Goal: Transaction & Acquisition: Book appointment/travel/reservation

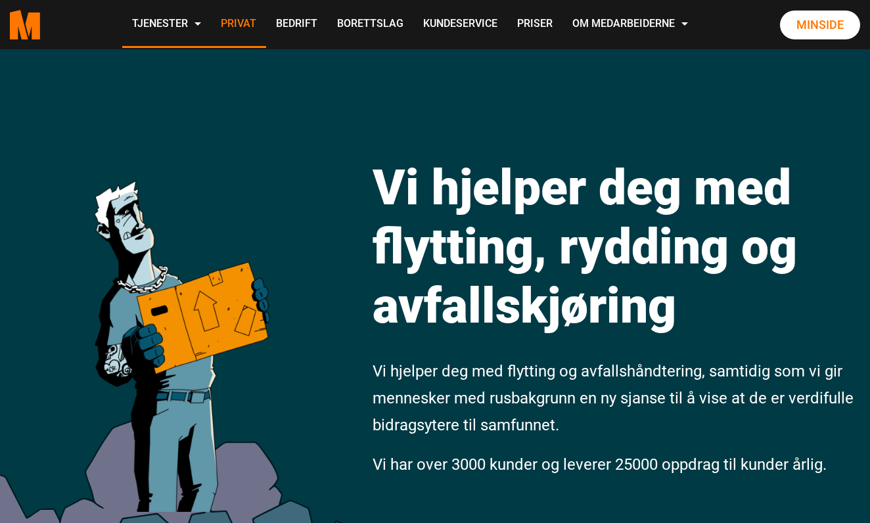
click at [266, 27] on link "Privat" at bounding box center [238, 24] width 55 height 47
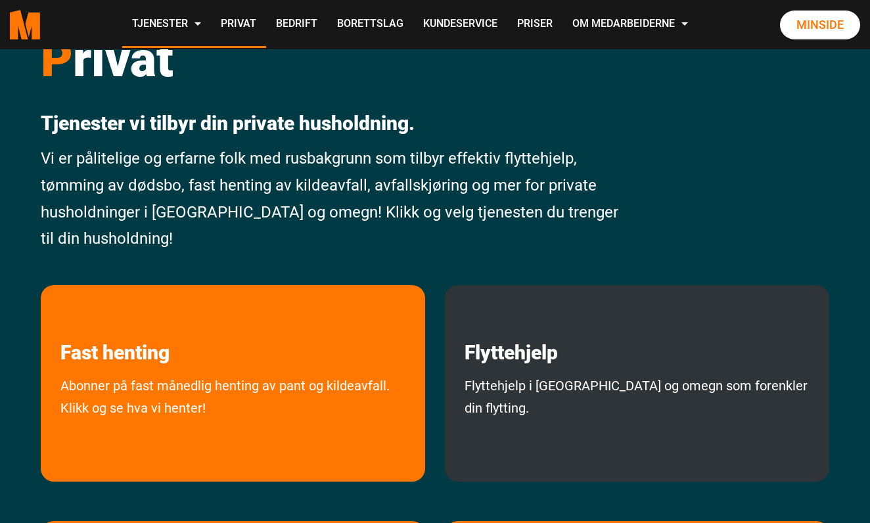
scroll to position [53, 0]
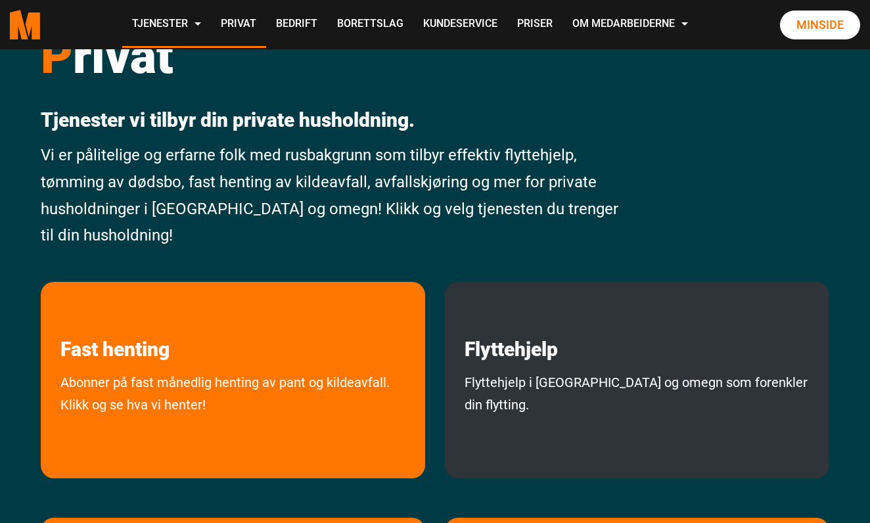
click at [641, 358] on p "Flyttehjelp" at bounding box center [637, 321] width 384 height 79
click at [552, 389] on link "Flyttehjelp i Oslo og omegn som forenkler din flytting." at bounding box center [637, 421] width 384 height 101
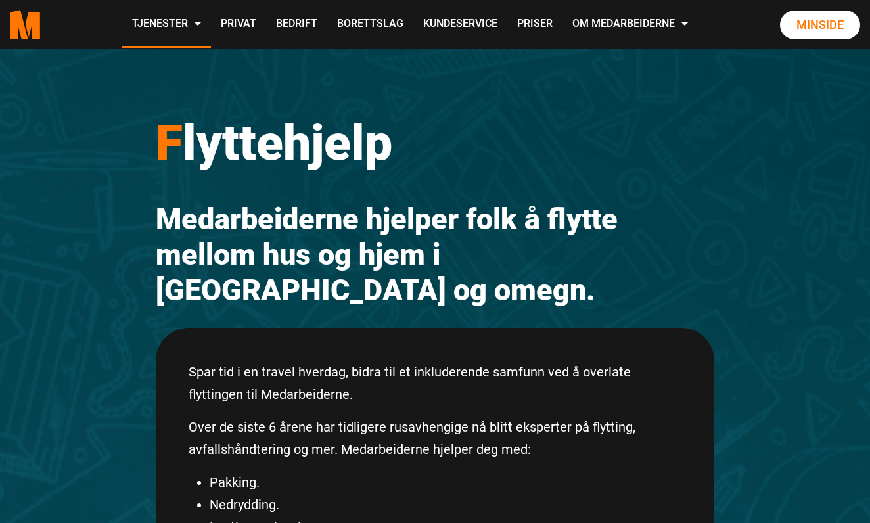
scroll to position [10, 0]
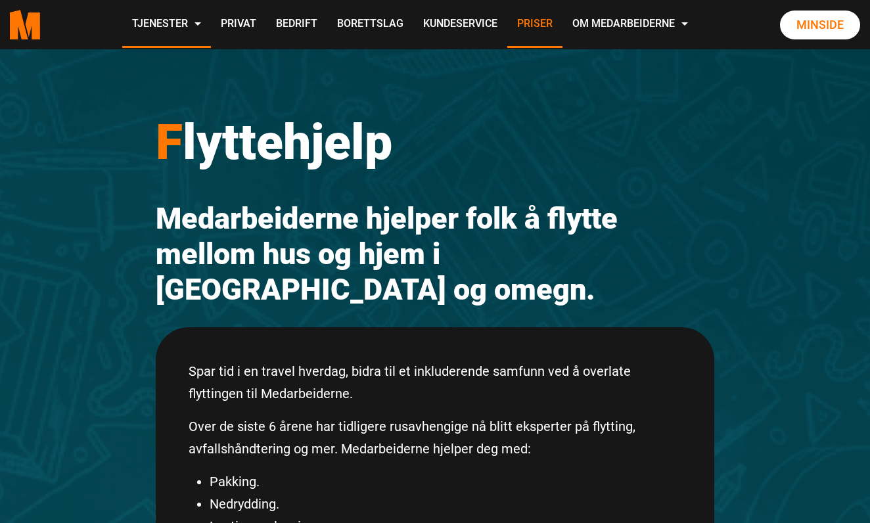
click at [562, 21] on link "Priser" at bounding box center [534, 24] width 55 height 47
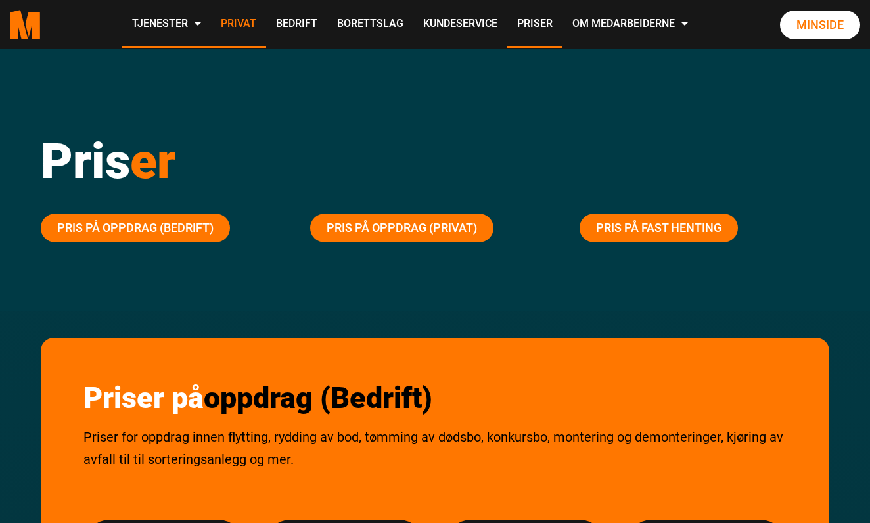
click at [266, 29] on link "Privat" at bounding box center [238, 24] width 55 height 47
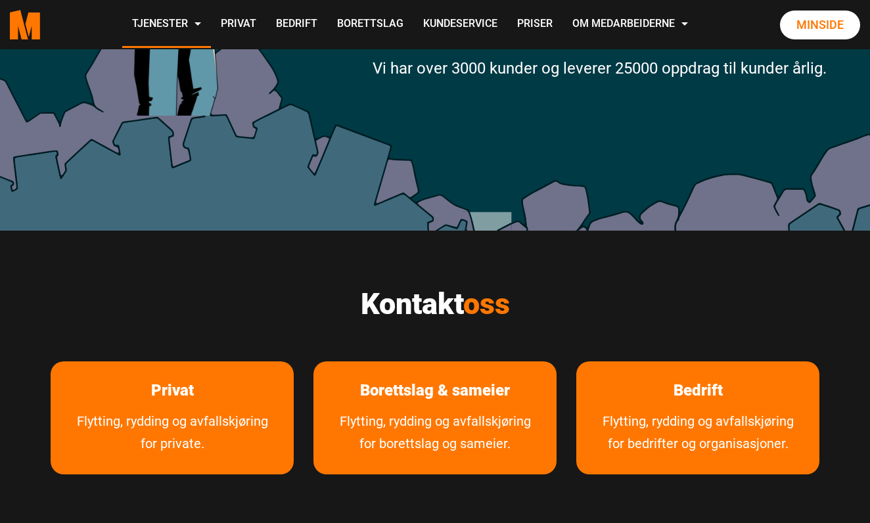
scroll to position [442, 0]
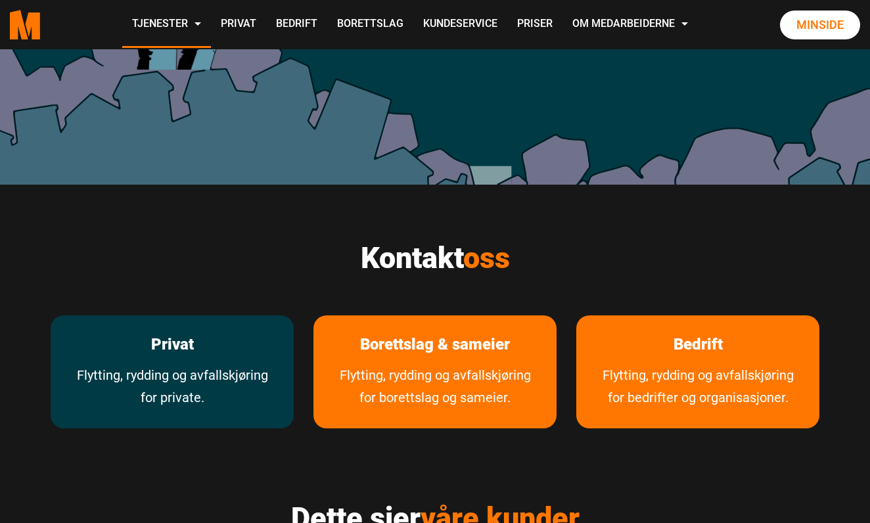
click at [227, 368] on link "Flytting, rydding og avfallskjøring for private." at bounding box center [172, 396] width 243 height 64
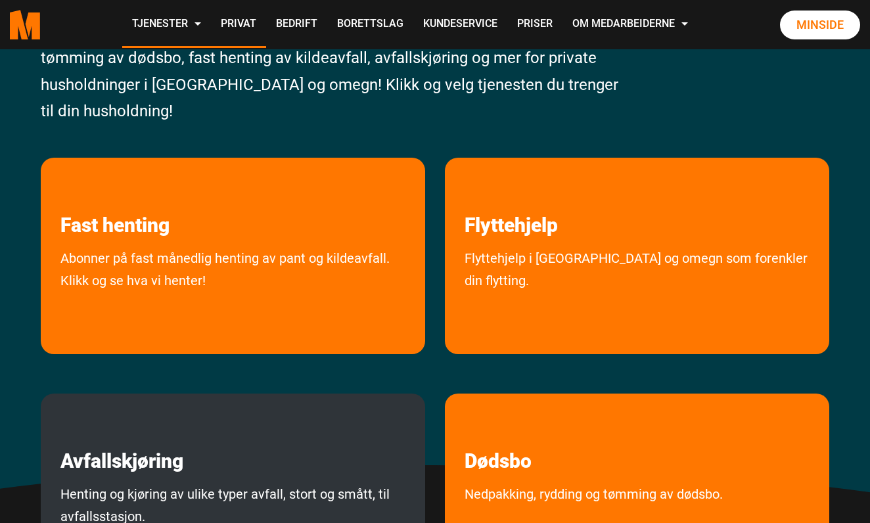
scroll to position [202, 0]
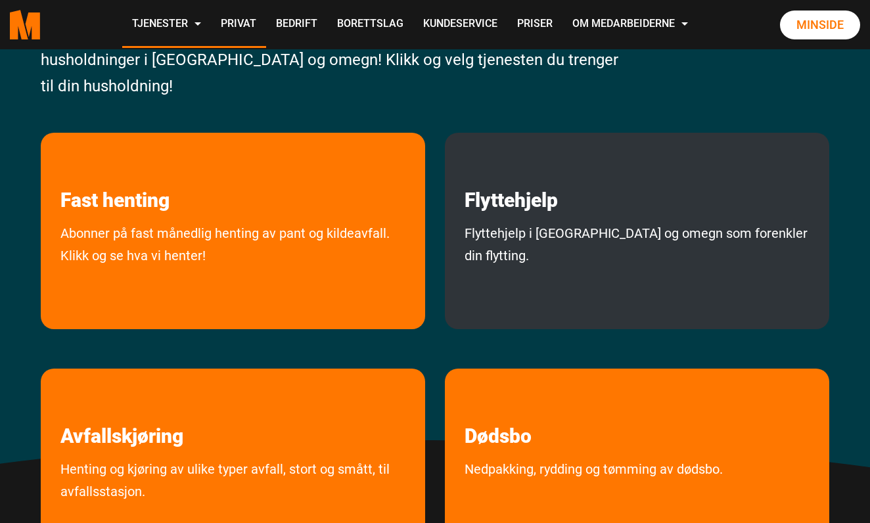
click at [589, 224] on link "Flyttehjelp i Oslo og omegn som forenkler din flytting." at bounding box center [637, 272] width 384 height 101
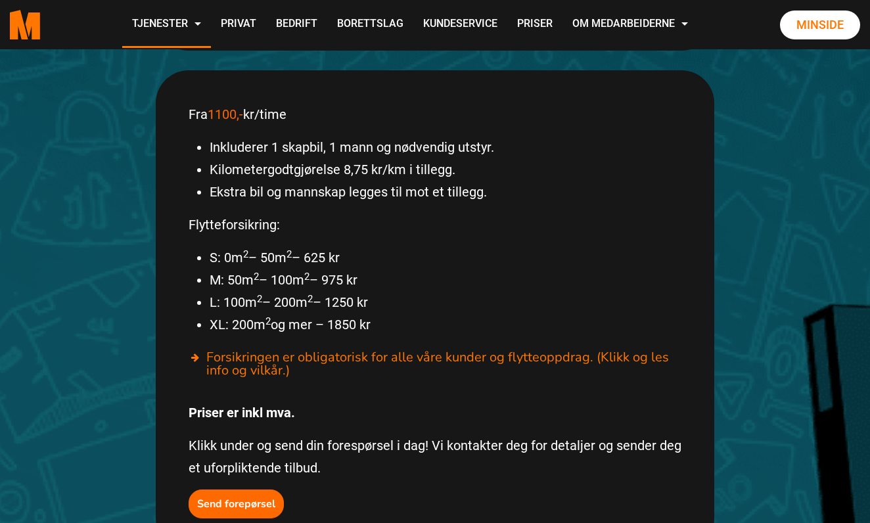
scroll to position [728, 0]
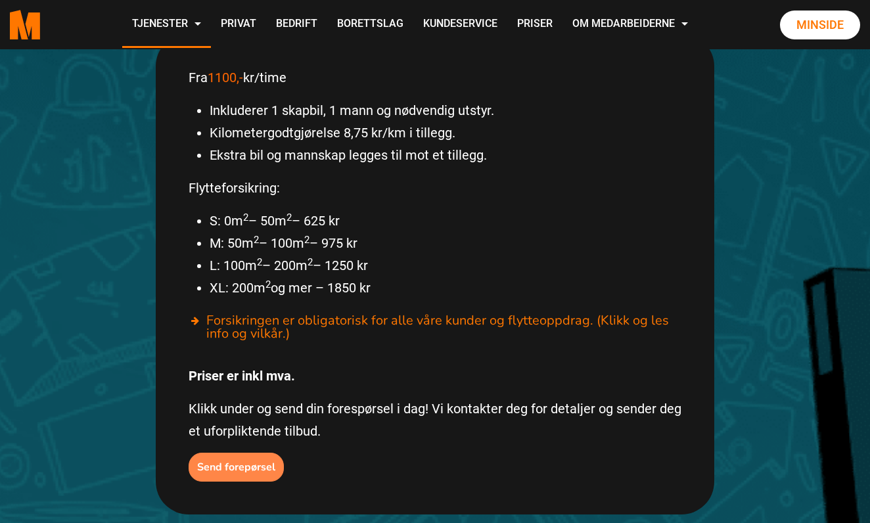
click at [254, 460] on b "Send forepørsel" at bounding box center [236, 467] width 78 height 14
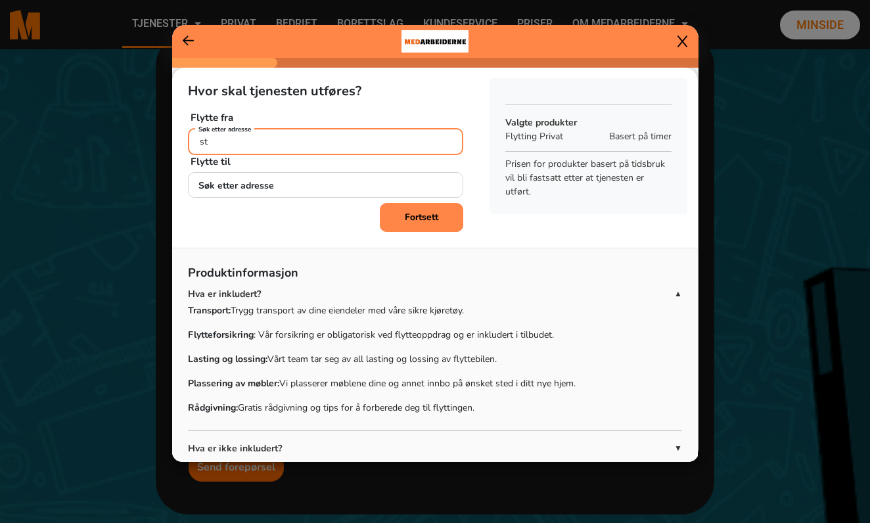
type input "s"
type input "Stensgata 28 a"
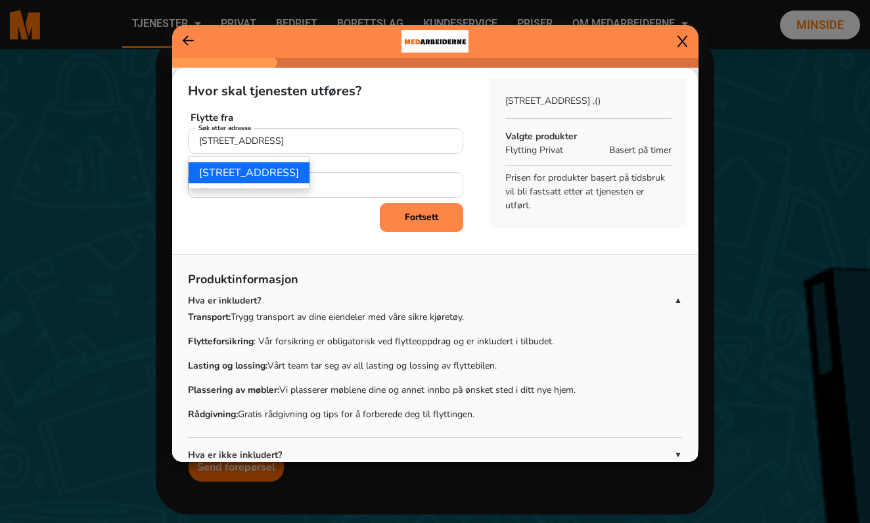
click at [294, 171] on ngb-highlight "Stensgata 28A, 0358 Oslo" at bounding box center [249, 173] width 100 height 14
type input "Stensgata 28A, 0358 Oslo"
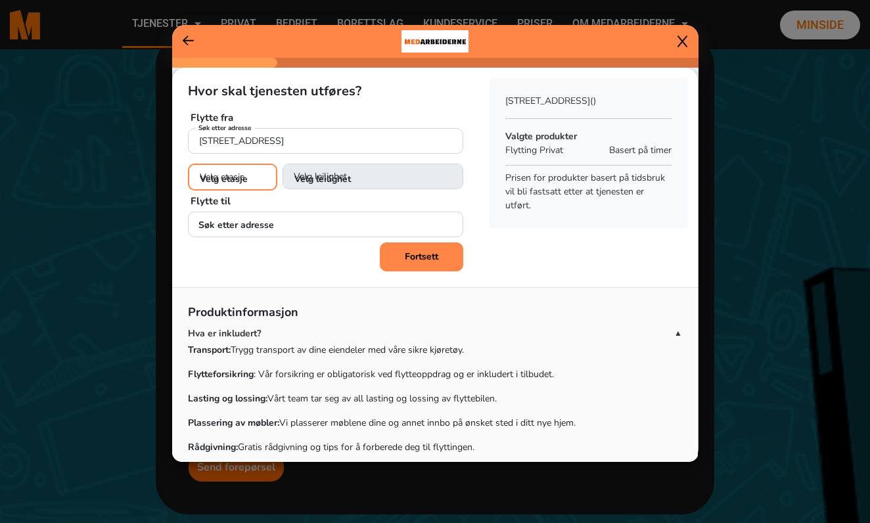
select select "03"
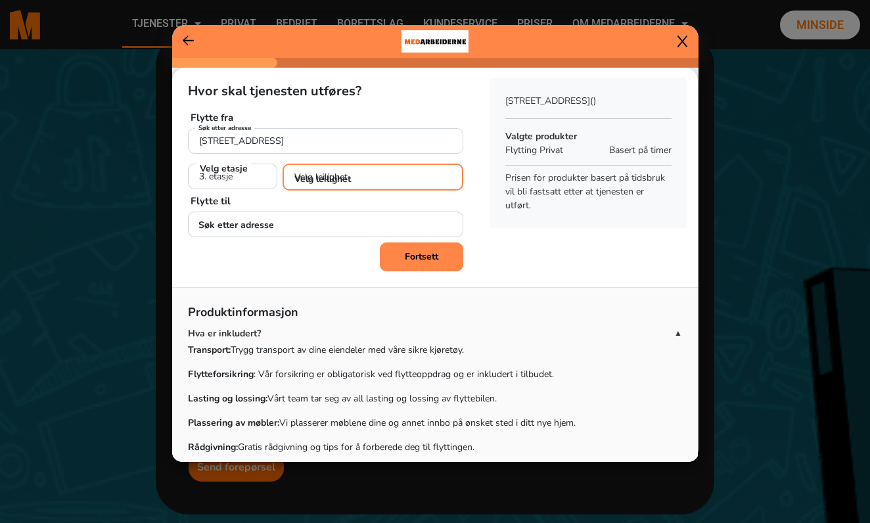
click at [358, 170] on select "Velg leilighet 1. dør fra venstre (H0301)" at bounding box center [372, 177] width 181 height 27
select select "H0301"
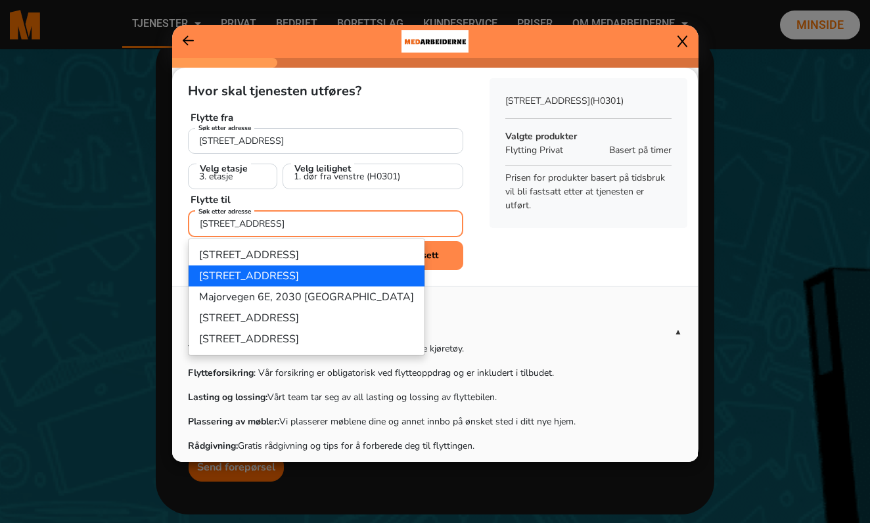
click at [299, 279] on ngb-highlight "Majorvegen 6B, 2030 Nannestad" at bounding box center [249, 276] width 100 height 14
type input "Majorvegen 6B, 2030 Nannestad"
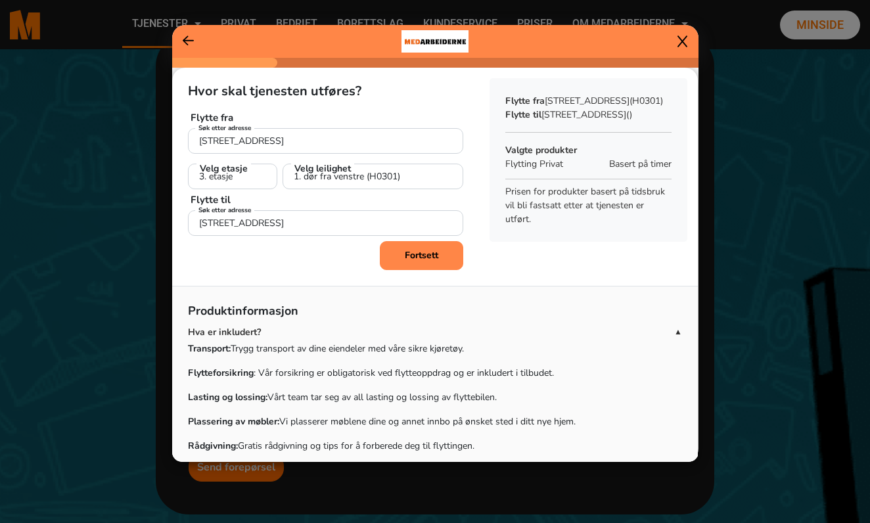
click at [422, 260] on b "Fortsett" at bounding box center [422, 255] width 34 height 12
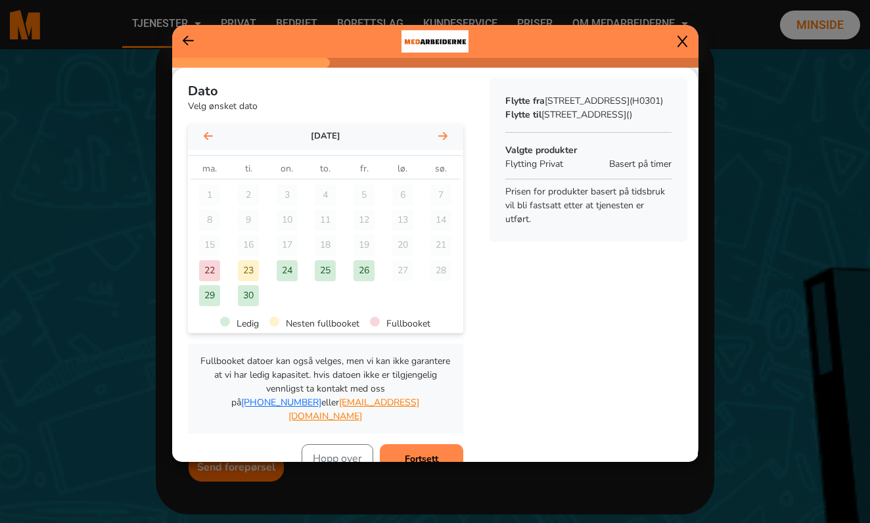
scroll to position [26, 0]
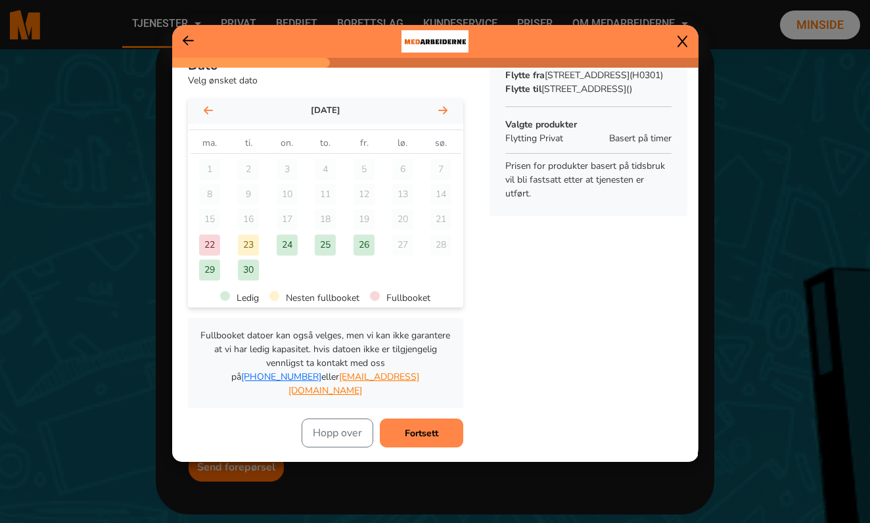
click at [247, 275] on div "30" at bounding box center [248, 269] width 21 height 21
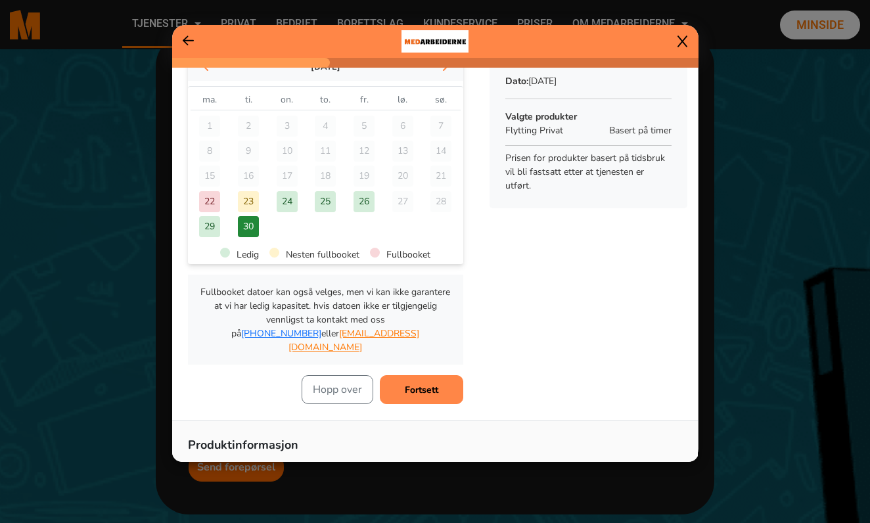
scroll to position [72, 0]
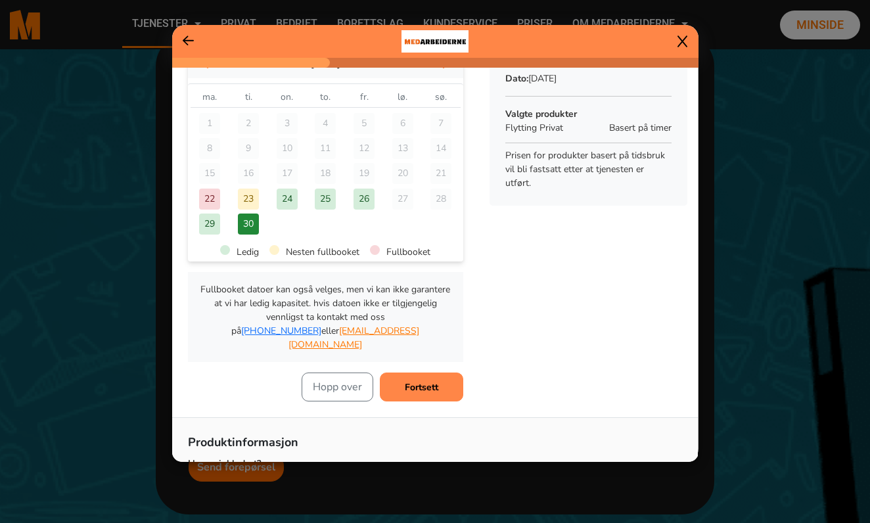
click at [441, 372] on button "Fortsett" at bounding box center [421, 386] width 83 height 29
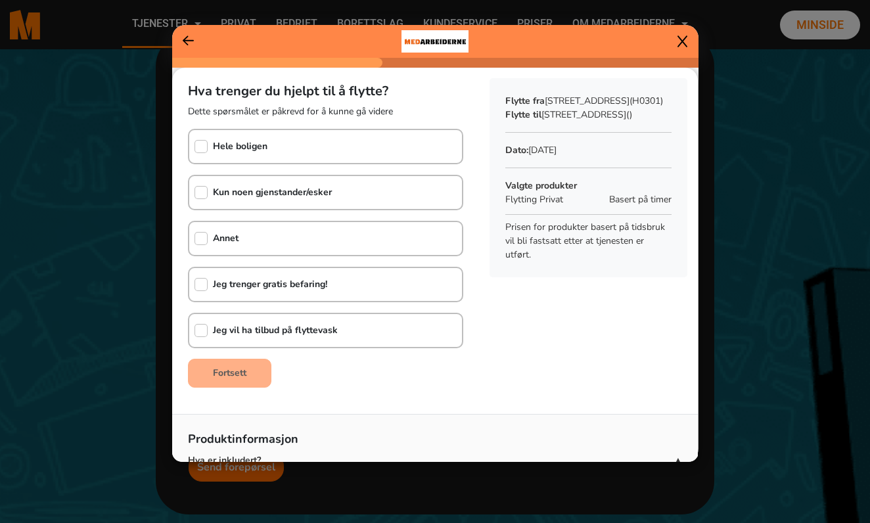
scroll to position [0, 0]
click at [184, 49] on div at bounding box center [225, 42] width 84 height 20
click at [188, 37] on icon at bounding box center [189, 40] width 12 height 13
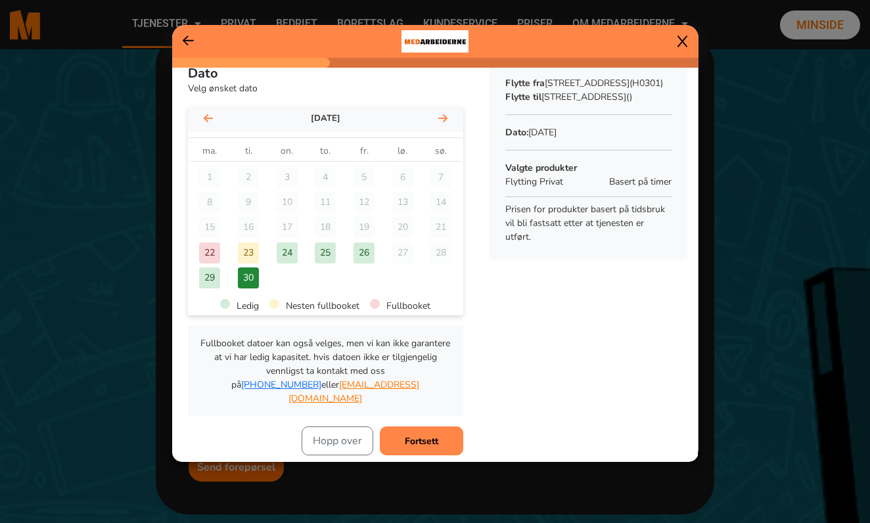
scroll to position [18, 0]
click at [425, 434] on b "Fortsett" at bounding box center [422, 440] width 34 height 12
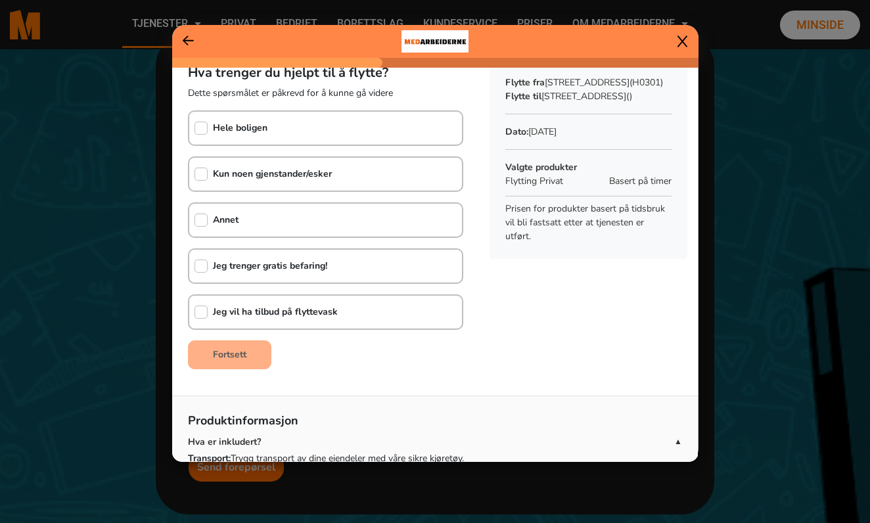
click at [201, 128] on input "checkbox" at bounding box center [200, 128] width 13 height 13
checkbox input "true"
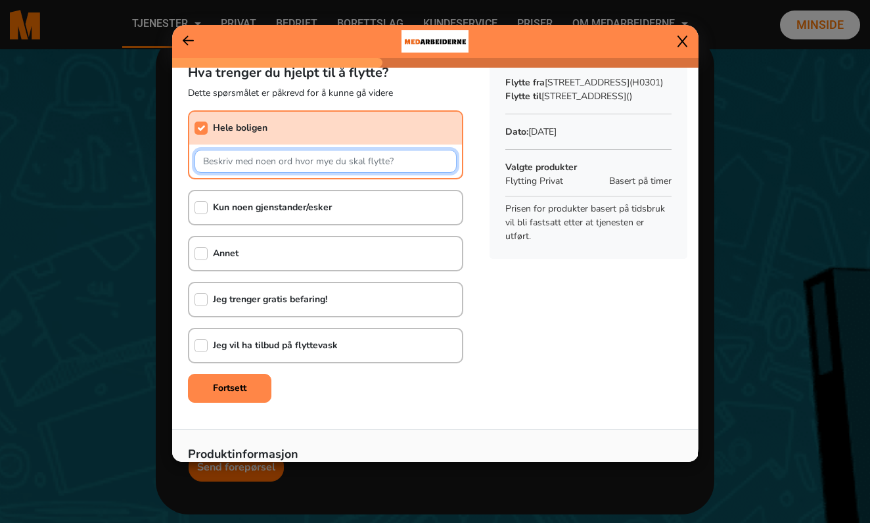
click at [237, 162] on input "text" at bounding box center [325, 161] width 262 height 23
paste input "1 x Teppe 2 x Seng 6 x Stol 1 x Sofa 1 x Bord 2 x Bokhylle 3 x Bilde 1 x Nattbo…"
click at [288, 164] on input "1 x Teppe 2 x Seng 6 x Stol 1 x Sofa 1 x Bord 2 x Bokhylle 3 x Bilde 1 x Nattbo…" at bounding box center [325, 161] width 262 height 23
click at [282, 165] on input "1 x Teppe 2 x Seng 6 x Stol 1 x Sofa 1 x Bord 2 x Bokhylle 3 x Bilde 1 x Nattbo…" at bounding box center [325, 161] width 262 height 23
click at [243, 163] on input "1 x Teppe 2 x Seng 6 x Stol 1 x Sofa 1 x Bord 2 x Bokhylle 3 x Bilde 1 x Nattbo…" at bounding box center [325, 161] width 262 height 23
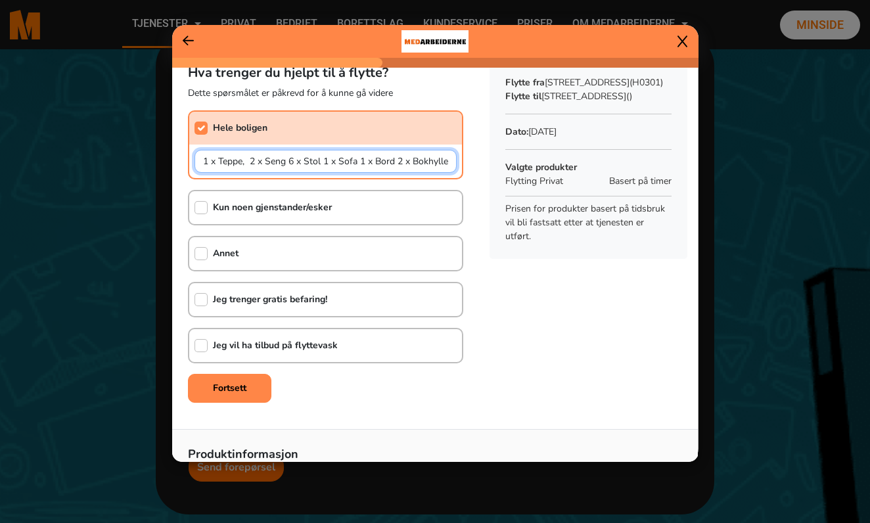
click at [256, 163] on input "1 x Teppe, 2 x Seng 6 x Stol 1 x Sofa 1 x Bord 2 x Bokhylle 3 x Bilde 1 x Nattb…" at bounding box center [325, 161] width 262 height 23
click at [267, 163] on input "1 x Teppe, 3 x Seng 6 x Stol 1 x Sofa 1 x Bord 2 x Bokhylle 3 x Bilde 1 x Nattb…" at bounding box center [325, 161] width 262 height 23
click at [311, 163] on input "1 x Teppe, 3 x Enkeltseng 6 x Stol 1 x Sofa 1 x Bord 2 x Bokhylle 3 x Bilde 1 x…" at bounding box center [325, 161] width 262 height 23
click at [321, 162] on input "1 x Teppe, 3 x Enkeltseng, 6 x Stol 1 x Sofa 1 x Bord 2 x Bokhylle 3 x Bilde 1 …" at bounding box center [325, 161] width 262 height 23
click at [347, 163] on input "1 x Teppe, 3 x Enkeltseng, 7 x Stol 1 x Sofa 1 x Bord 2 x Bokhylle 3 x Bilde 1 …" at bounding box center [325, 161] width 262 height 23
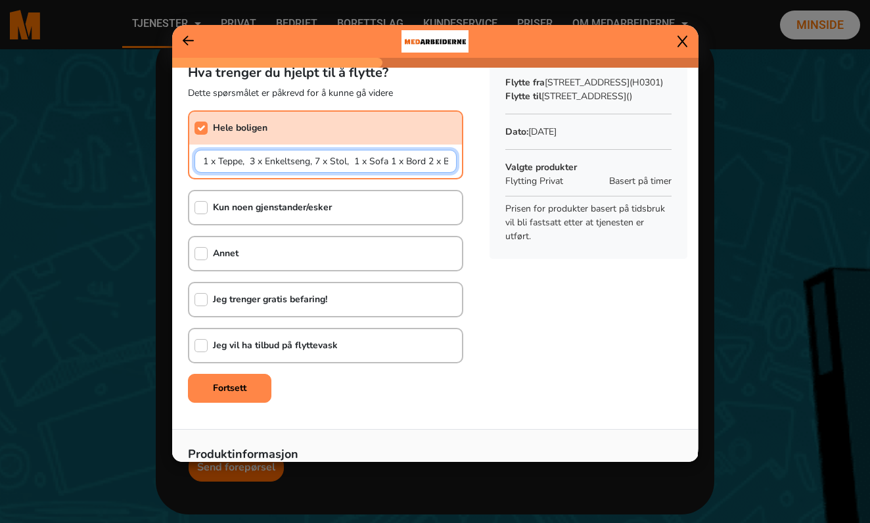
click at [390, 164] on input "1 x Teppe, 3 x Enkeltseng, 7 x Stol, 1 x Sofa 1 x Bord 2 x Bokhylle 3 x Bilde 1…" at bounding box center [325, 161] width 262 height 23
click at [428, 164] on input "1 x Teppe, 3 x Enkeltseng, 7 x Stol, 1 x Sofa, 1 x Bord 2 x Bokhylle 3 x Bilde …" at bounding box center [325, 161] width 262 height 23
click at [434, 162] on input "1 x Teppe, 3 x Enkeltseng, 7 x Stol, 1 x Sofa, 1 x Bord 2 x Bokhylle 3 x Bilde …" at bounding box center [325, 161] width 262 height 23
click at [427, 163] on input "1 x Teppe, 3 x Enkeltseng, 7 x Stol, 1 x Sofa, 1 x Bord 2 x Bokhylle 3 x Bilde …" at bounding box center [325, 161] width 262 height 23
click at [409, 163] on input "1 x Teppe, 3 x Enkeltseng, 7 x Stol, 1 x Sofa, 1 x Bord 2 x Bokhylle 3 x Bilde …" at bounding box center [325, 161] width 262 height 23
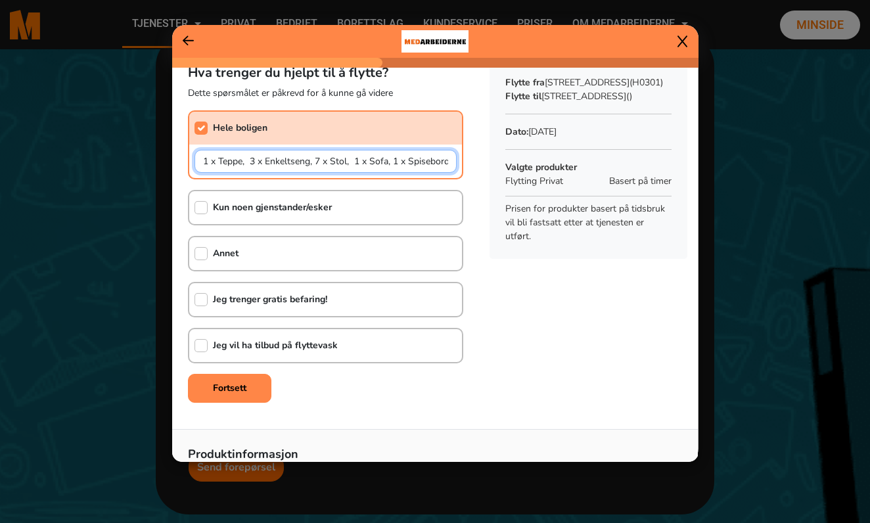
click at [448, 160] on input "1 x Teppe, 3 x Enkeltseng, 7 x Stol, 1 x Sofa, 1 x Spisebord 2 x Bokhylle 3 x B…" at bounding box center [325, 161] width 262 height 23
click at [381, 162] on input "1 x Teppe, 3 x Enkeltseng, 7 x Stol, 1 x Sofa, 1 x Spisebord, 2 x Bokhylle 3 x …" at bounding box center [325, 161] width 262 height 23
click at [301, 162] on input "1 x Teppe, 3 x Enkeltseng, 7 x Stol, 1 x Sofa, 1 x Spisebord, 2 x Bokhylle, 3 x…" at bounding box center [325, 161] width 262 height 23
click at [358, 164] on input "1 x Teppe, 3 x Enkeltseng, 7 x Stol, 1 x Sofa, 1 x Spisebord, 2 x Bokhylle, 3 x…" at bounding box center [325, 161] width 262 height 23
type input "1 x Teppe, 3 x Enkeltseng, 7 x Stol, 1 x Sofa, 1 x Spisebord, 2 x Bokhylle, 3 x…"
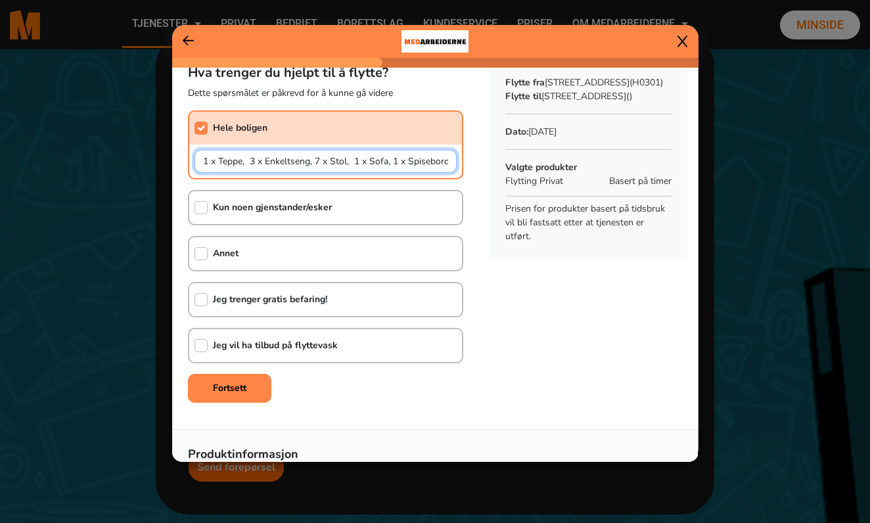
scroll to position [19, 0]
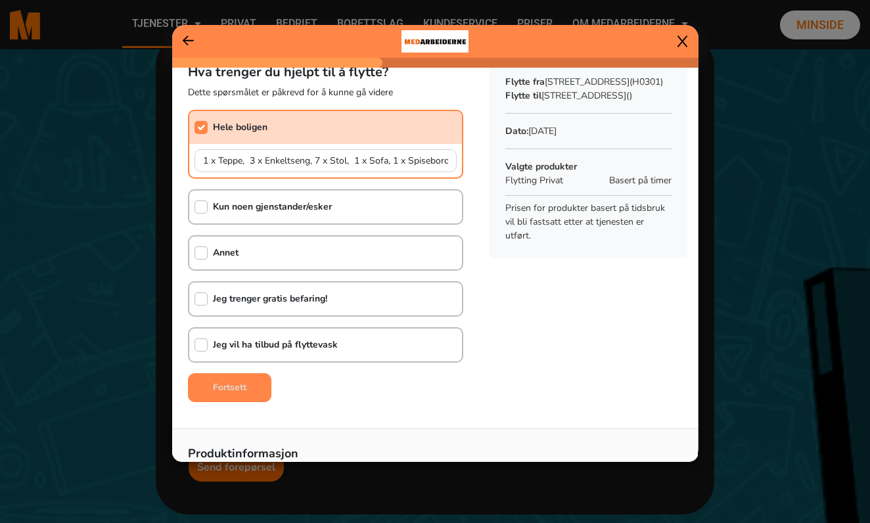
click at [238, 388] on b "Fortsett" at bounding box center [230, 387] width 34 height 12
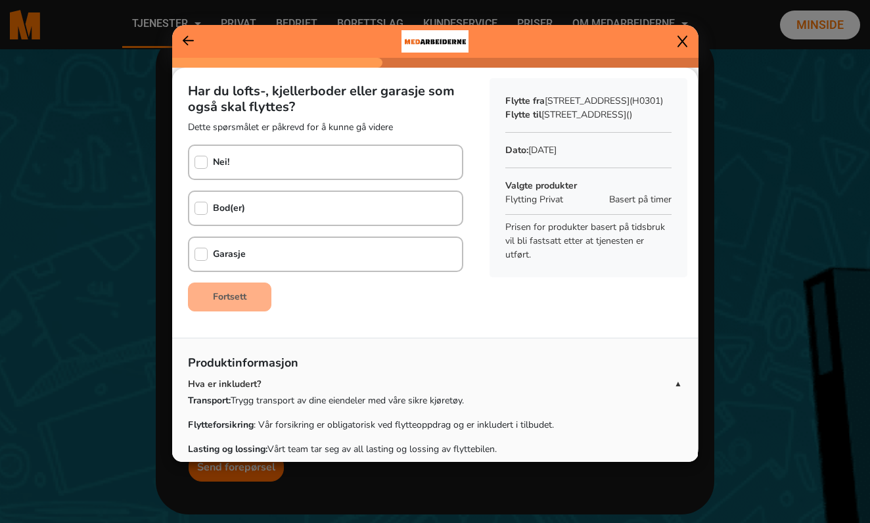
scroll to position [0, 0]
click at [202, 164] on input "checkbox" at bounding box center [200, 162] width 13 height 13
checkbox input "true"
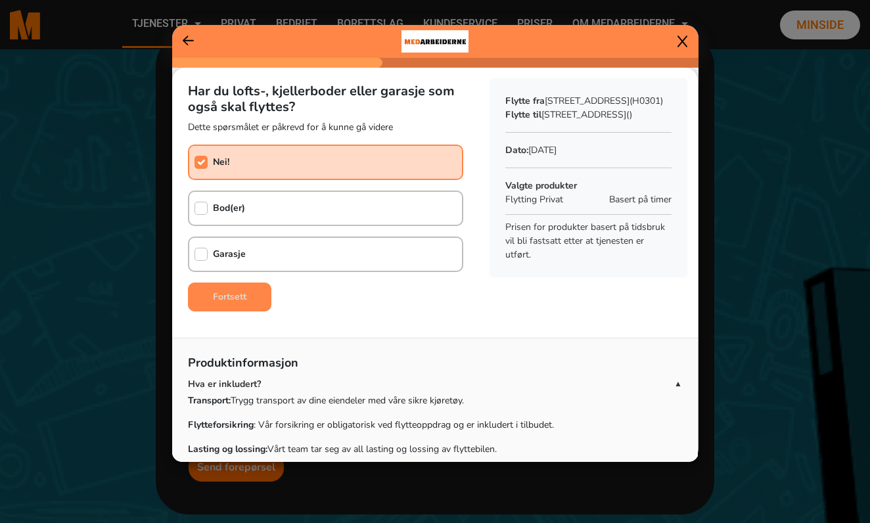
click at [239, 298] on b "Fortsett" at bounding box center [230, 296] width 34 height 12
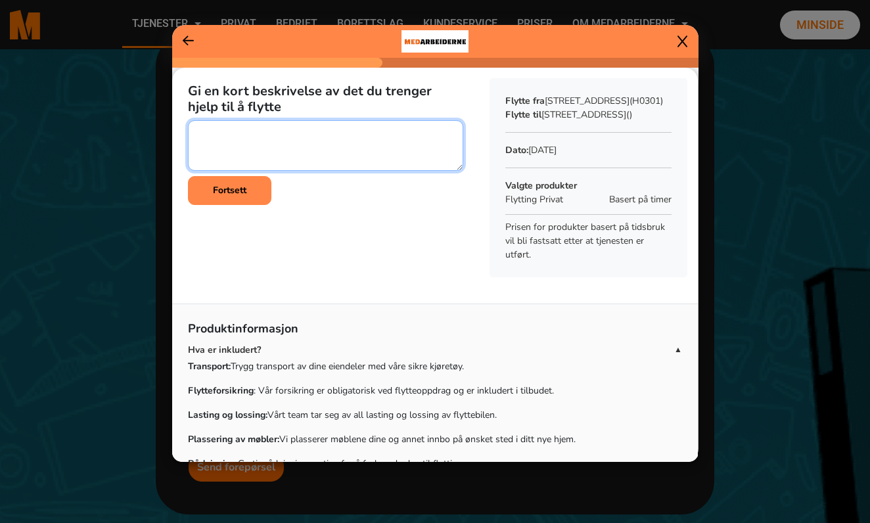
click at [238, 134] on textarea at bounding box center [325, 145] width 275 height 51
paste textarea "1 x Teppe 2 x Seng 6 x Stol 1 x Sofa 1 x Bord 2 x Bokhylle 3 x Bilde 1 x Nattbo…"
click at [202, 146] on textarea at bounding box center [325, 145] width 275 height 51
type textarea "1 x Teppe 3 x Seng 6 x Stol 1 x Sofa 1 x Bord 2 x Bokhylle 3 x Bilde 1 x Nattbo…"
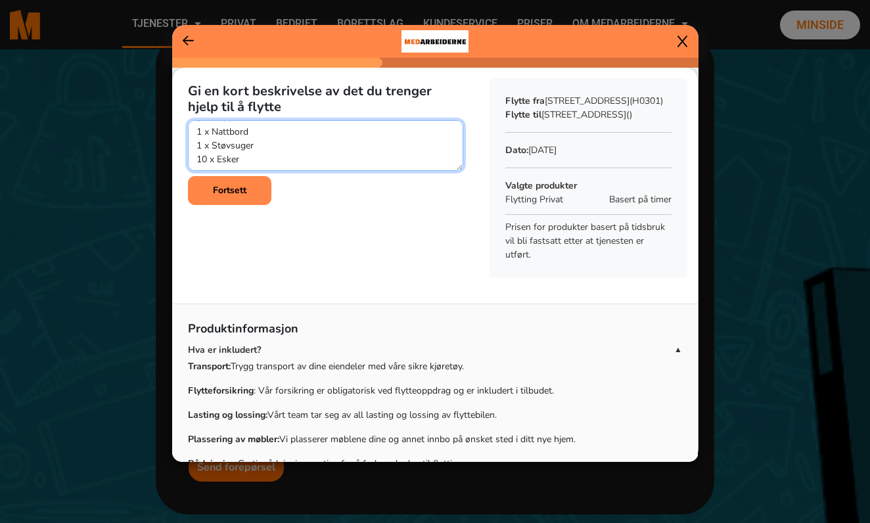
click at [262, 158] on textarea at bounding box center [325, 145] width 275 height 51
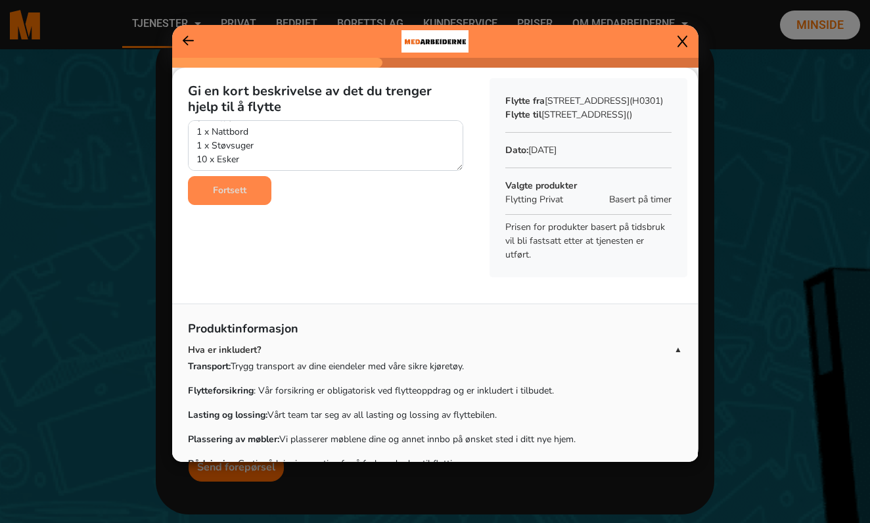
click at [246, 191] on b "Fortsett" at bounding box center [230, 190] width 34 height 12
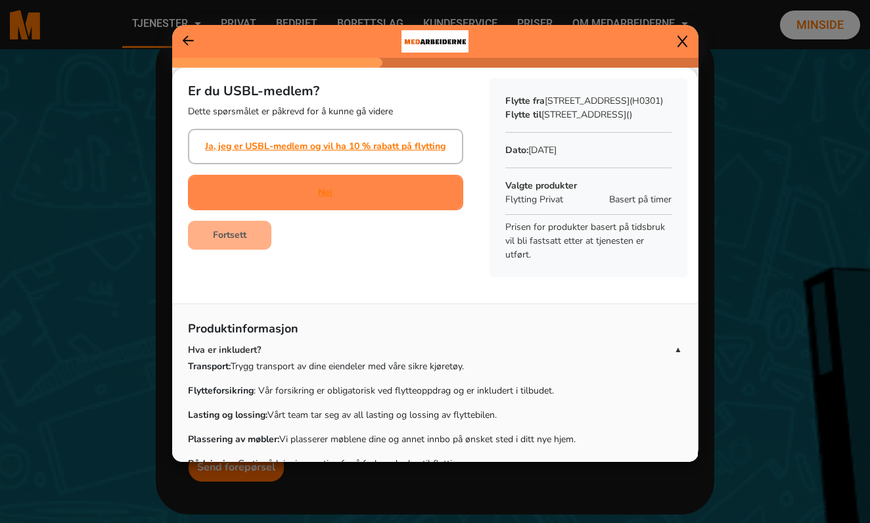
click at [328, 177] on div "Nei" at bounding box center [325, 192] width 14 height 33
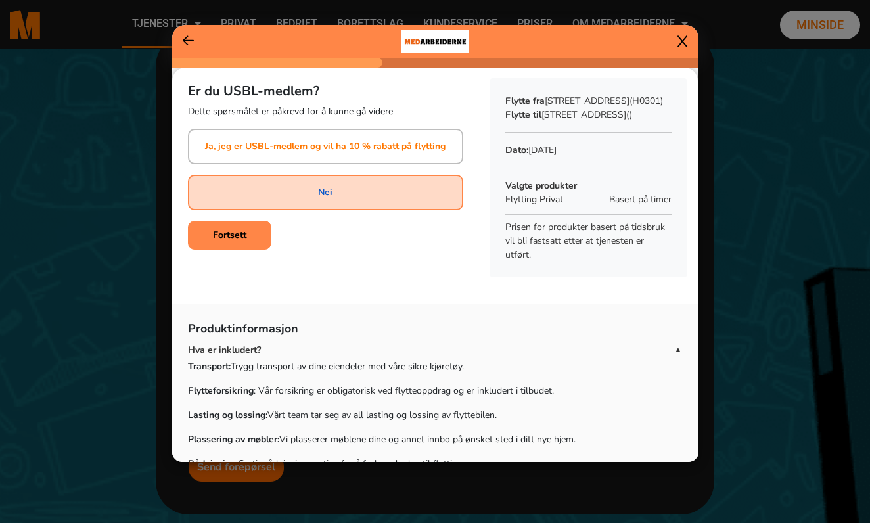
click at [326, 192] on link "Nei" at bounding box center [325, 192] width 14 height 14
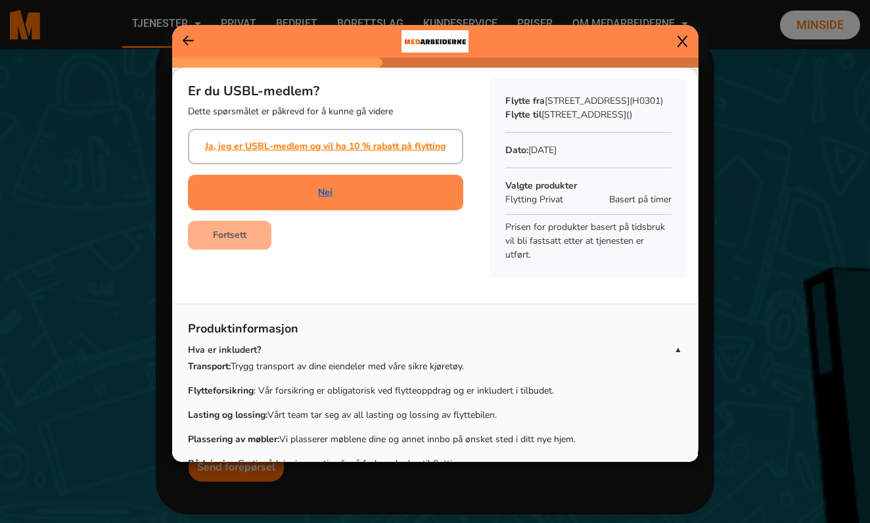
click at [325, 194] on link "Nei" at bounding box center [325, 192] width 14 height 14
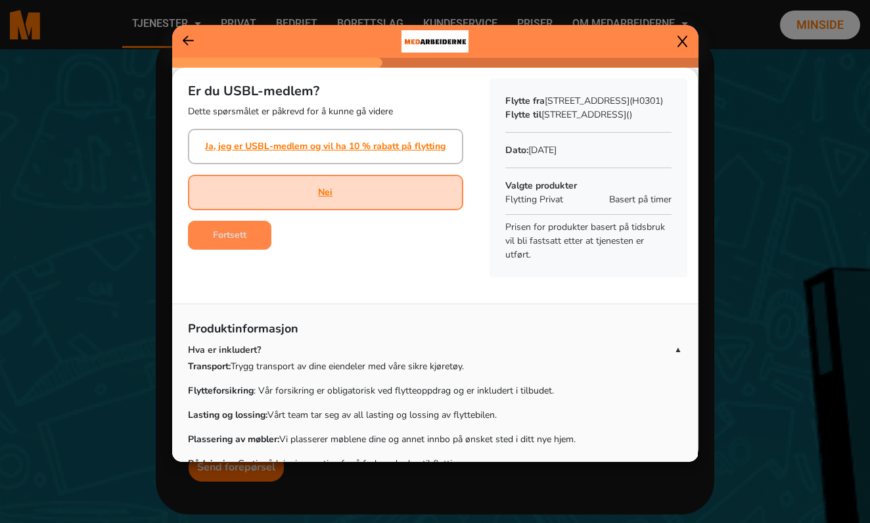
click at [231, 241] on button "Fortsett" at bounding box center [229, 235] width 83 height 29
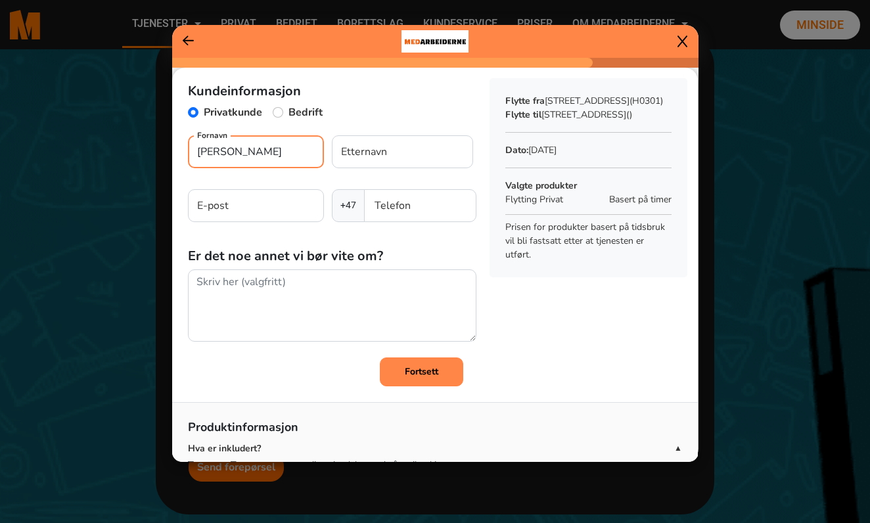
type input "Cecilie Semec"
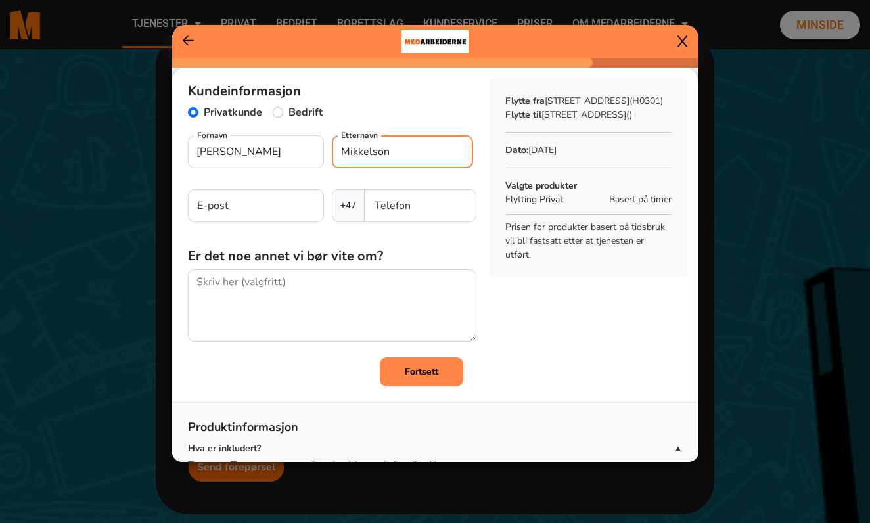
type input "Mikkelson"
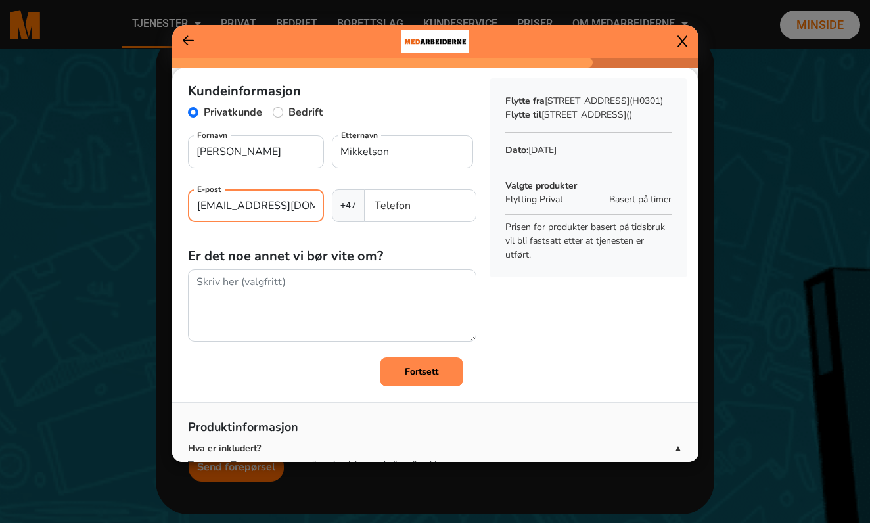
type input "ceciliesemec@gmail.com"
type input "92430291"
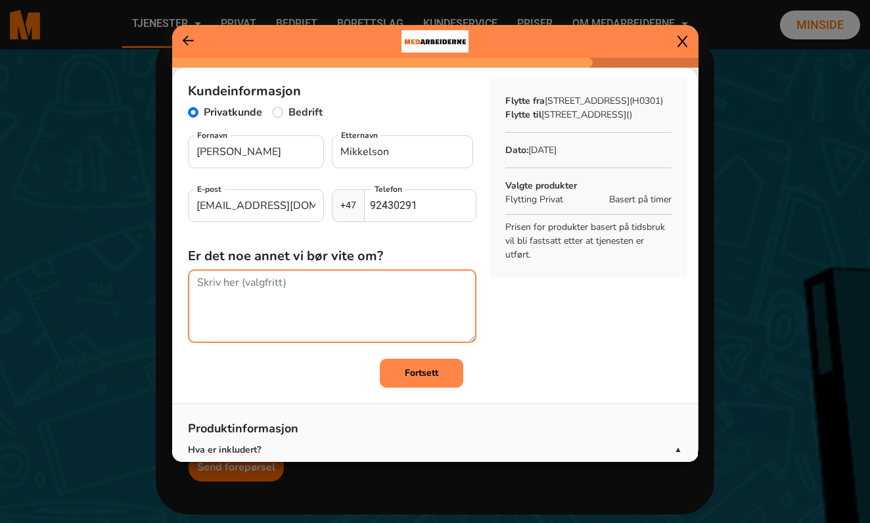
click at [288, 294] on textarea at bounding box center [332, 306] width 288 height 74
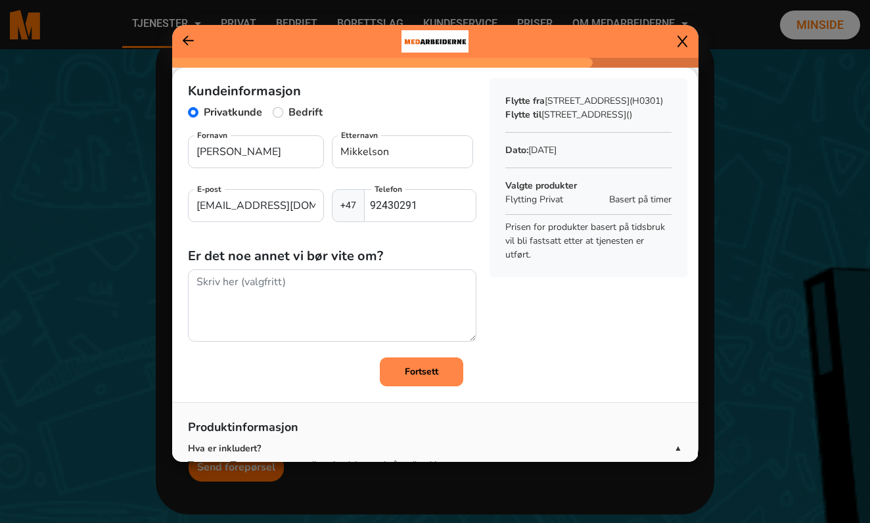
click at [423, 378] on button "Fortsett" at bounding box center [421, 371] width 83 height 29
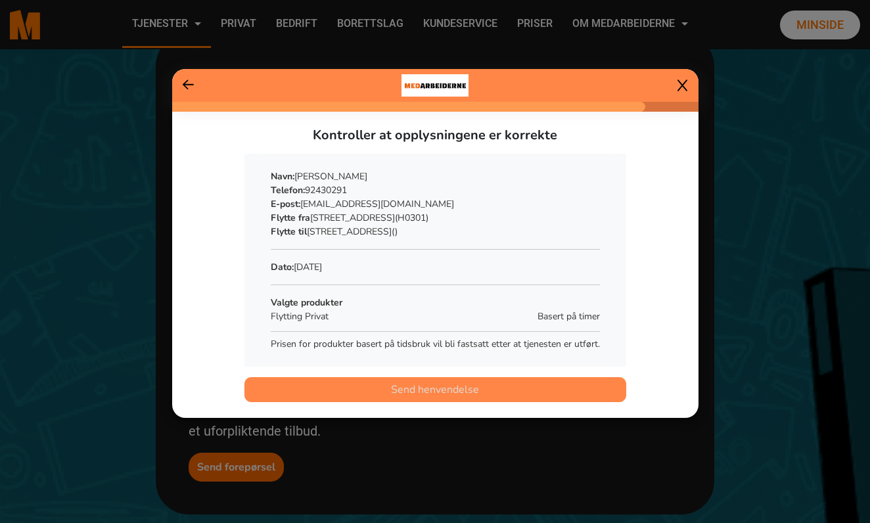
click at [386, 391] on button "Send henvendelse" at bounding box center [435, 389] width 382 height 25
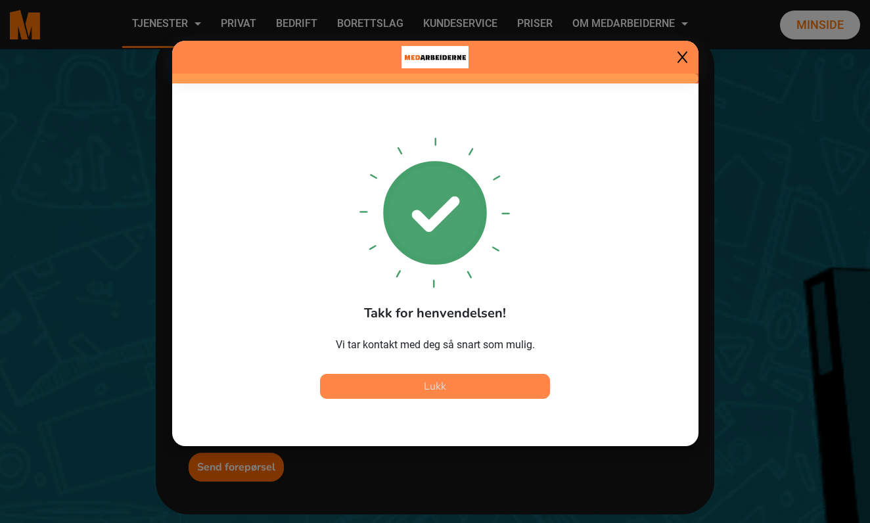
click at [437, 391] on span "Lukk" at bounding box center [435, 386] width 22 height 14
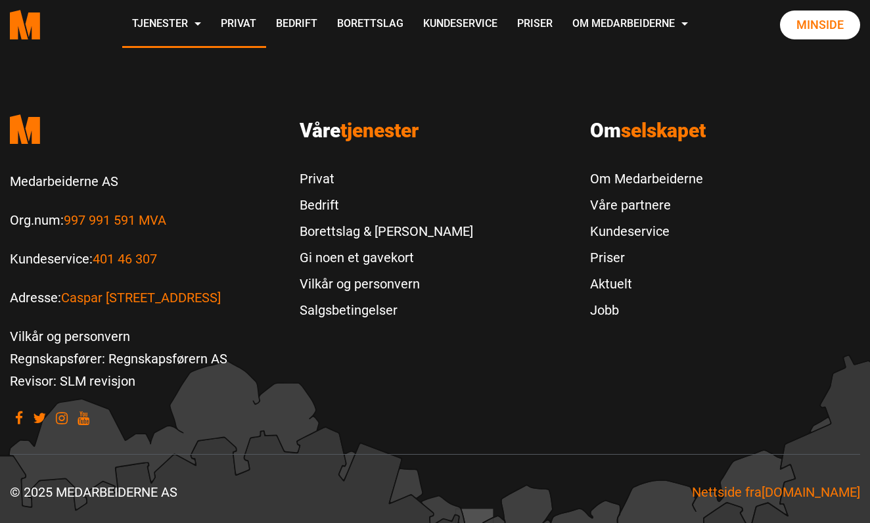
scroll to position [1388, 0]
click at [323, 180] on link "Privat" at bounding box center [386, 179] width 173 height 26
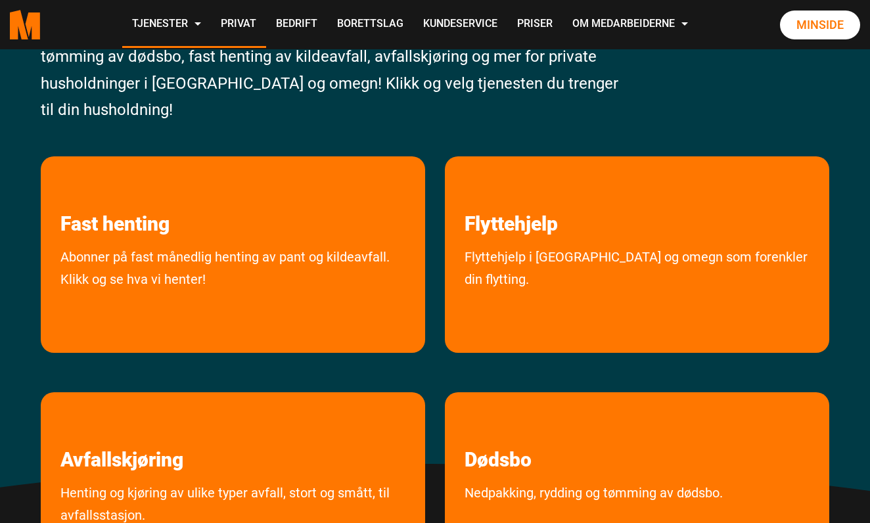
scroll to position [101, 0]
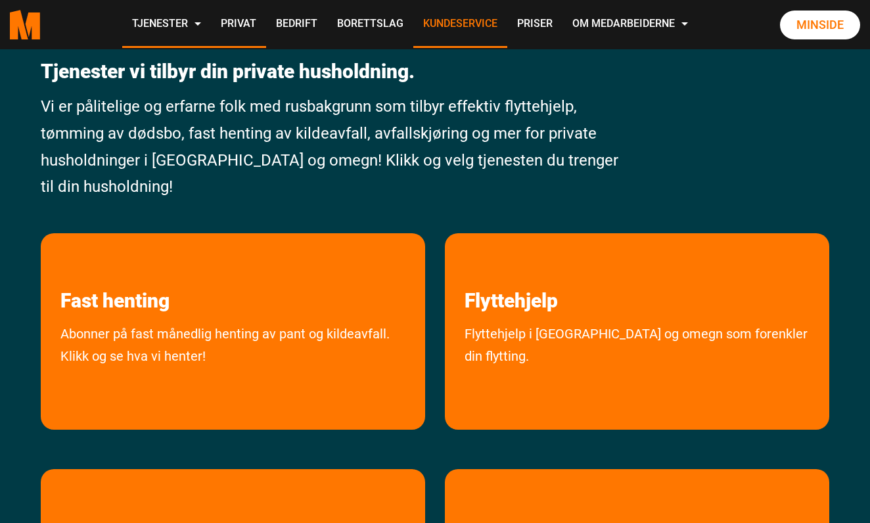
click at [507, 22] on link "Kundeservice" at bounding box center [460, 24] width 94 height 47
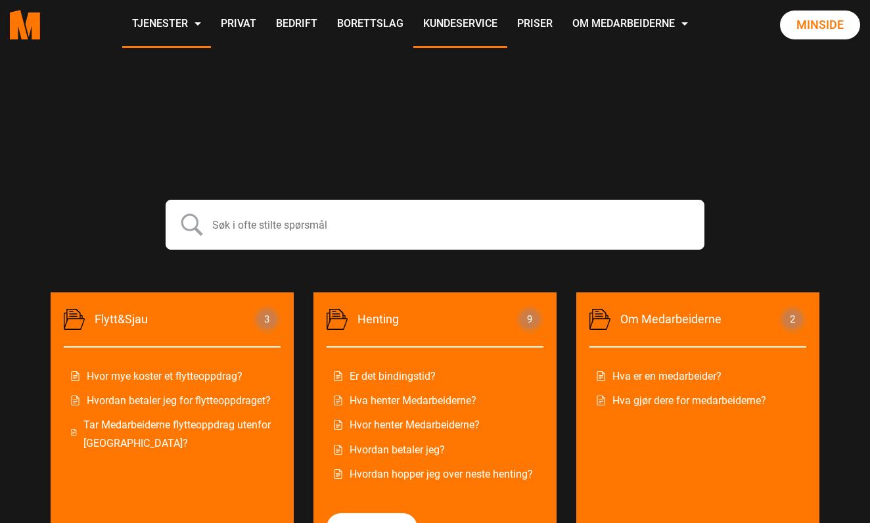
scroll to position [465, 0]
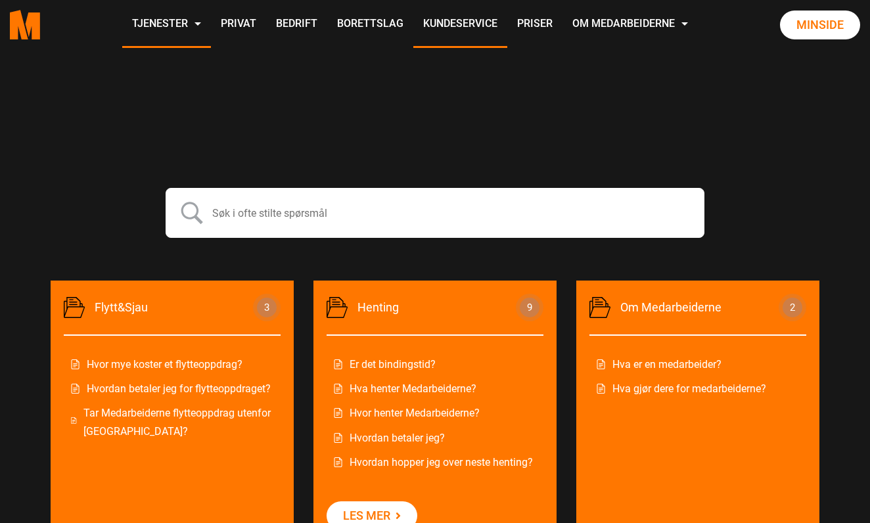
click at [208, 363] on link "Hvor mye koster et flytteoppdrag?" at bounding box center [172, 364] width 204 height 18
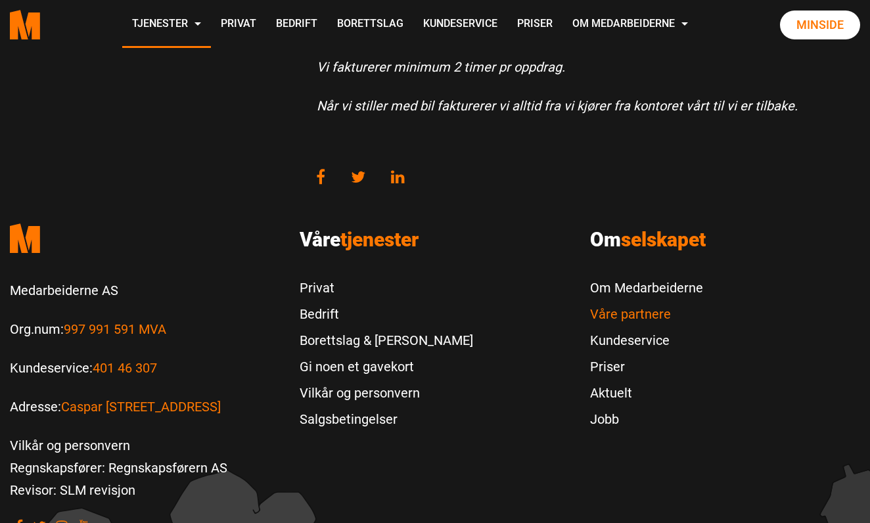
scroll to position [436, 0]
click at [659, 285] on link "Om Medarbeiderne" at bounding box center [646, 288] width 113 height 26
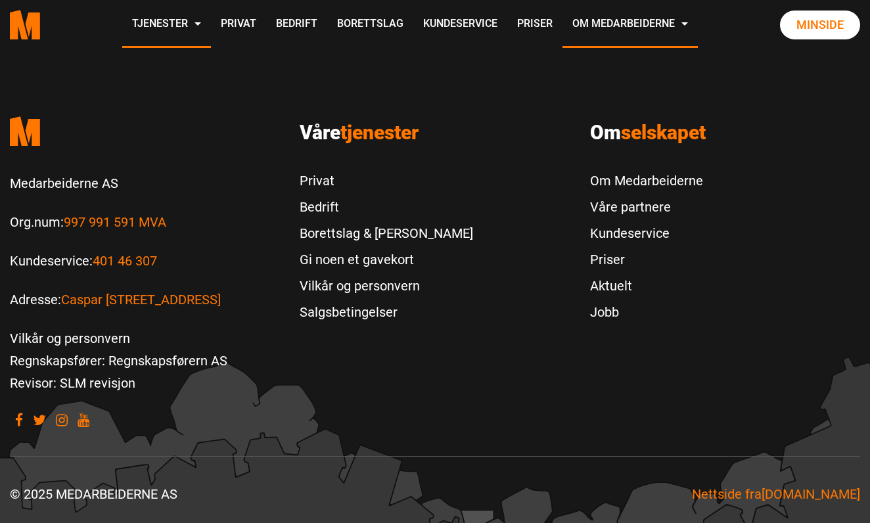
scroll to position [4195, 0]
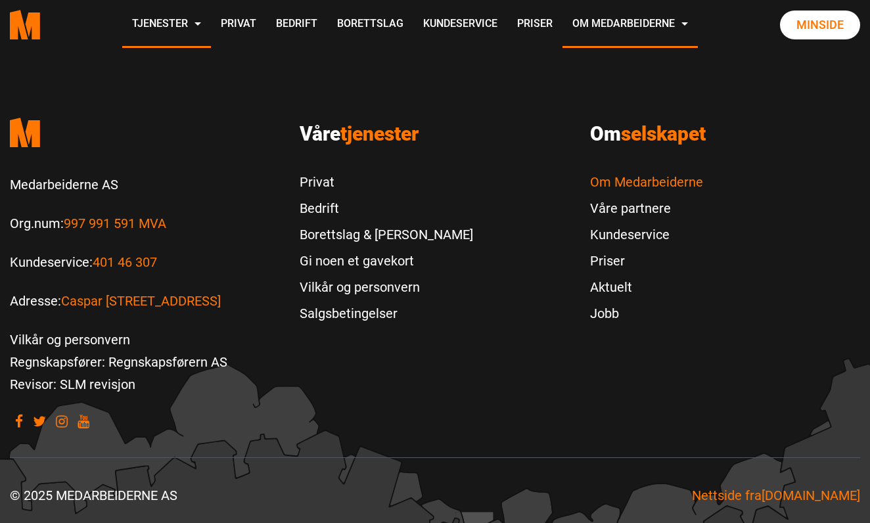
click at [645, 181] on link "Om Medarbeiderne" at bounding box center [646, 182] width 113 height 26
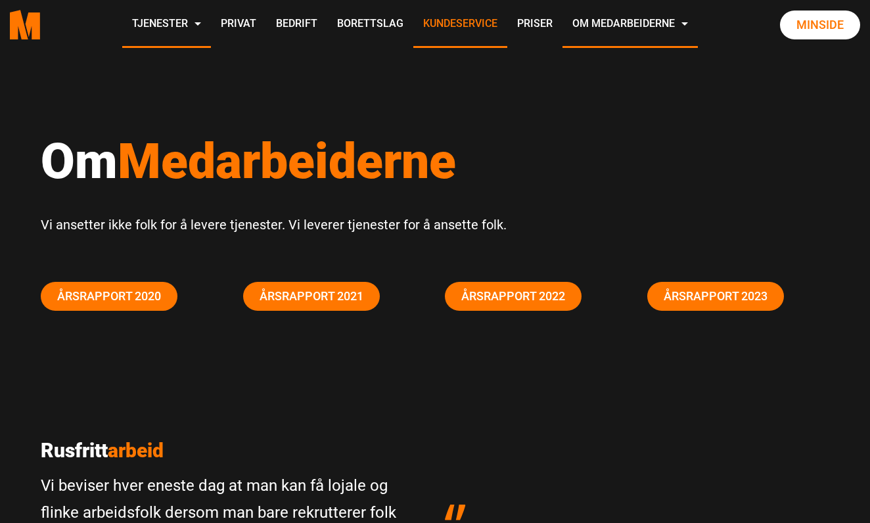
click at [507, 20] on link "Kundeservice" at bounding box center [460, 24] width 94 height 47
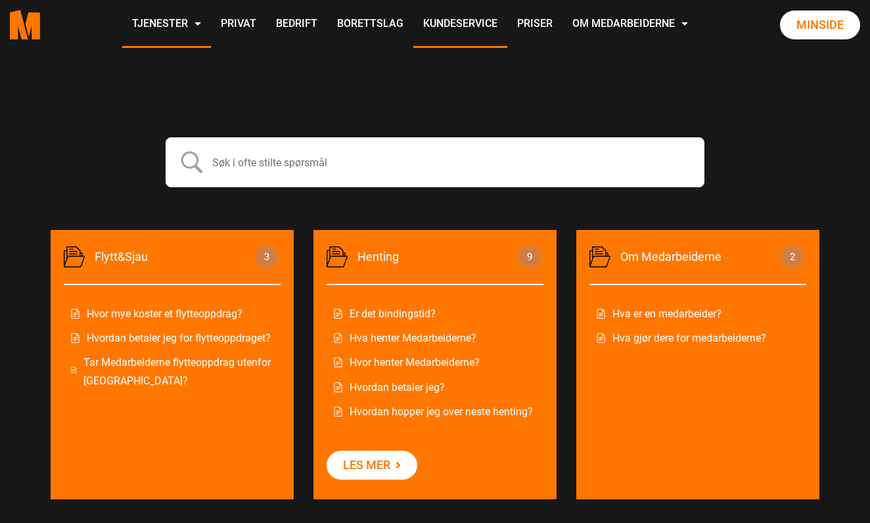
scroll to position [516, 0]
click at [139, 376] on link "Tar Medarbeiderne flytteoppdrag utenfor [GEOGRAPHIC_DATA]?" at bounding box center [172, 370] width 204 height 35
